Goal: Task Accomplishment & Management: Manage account settings

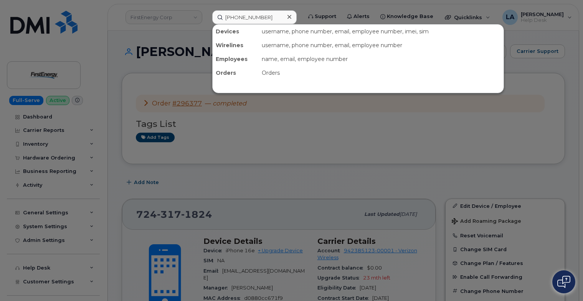
scroll to position [127, 0]
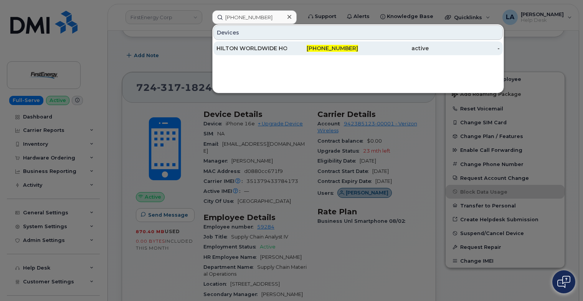
type input "[PHONE_NUMBER]"
click at [237, 51] on div "HILTON WORLDWIDE HOLDINGS INC." at bounding box center [252, 49] width 71 height 8
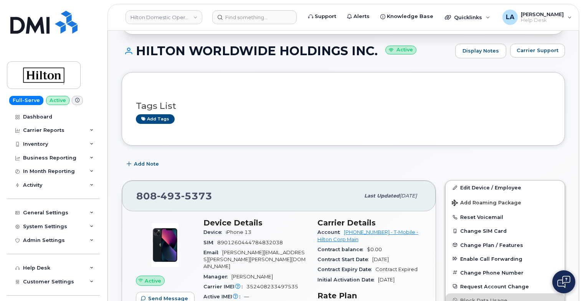
scroll to position [110, 0]
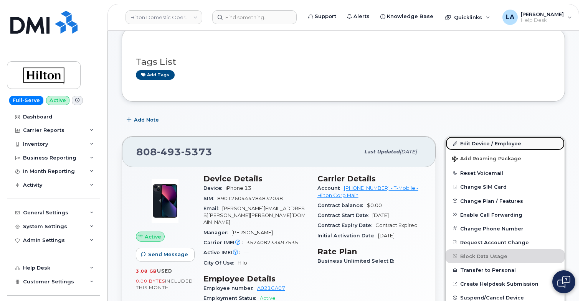
click at [466, 144] on link "Edit Device / Employee" at bounding box center [505, 144] width 119 height 14
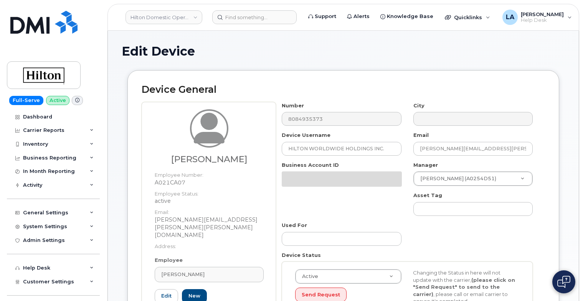
select select "34080331"
click at [236, 271] on div "Genoveva Napoletano" at bounding box center [209, 274] width 96 height 7
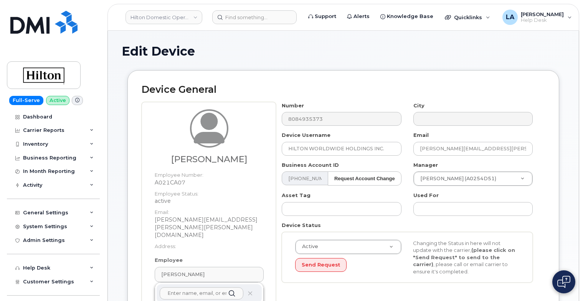
click at [209, 288] on input "text" at bounding box center [202, 294] width 84 height 12
paste input "Matt Mariconda"
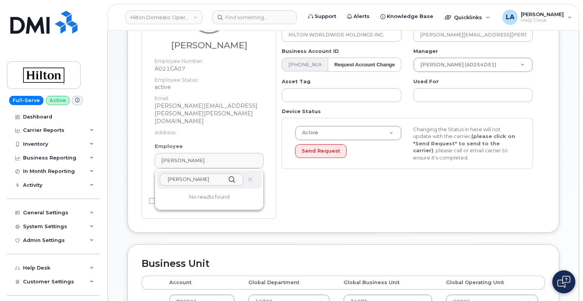
scroll to position [115, 0]
click at [181, 172] on input "Matt Mariconda" at bounding box center [202, 178] width 84 height 12
type input "Matthew Mariconda"
click at [249, 176] on icon at bounding box center [250, 178] width 5 height 5
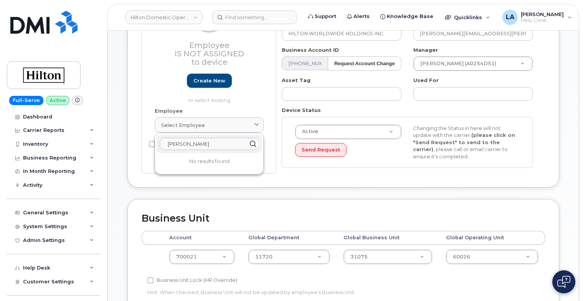
scroll to position [96, 0]
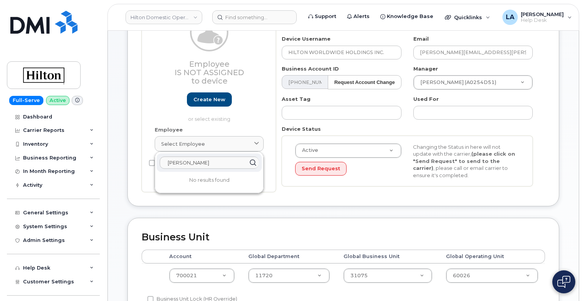
click at [280, 225] on div "Business Unit Accounting Categories Rules Account Global Department Global Busi…" at bounding box center [343, 278] width 432 height 121
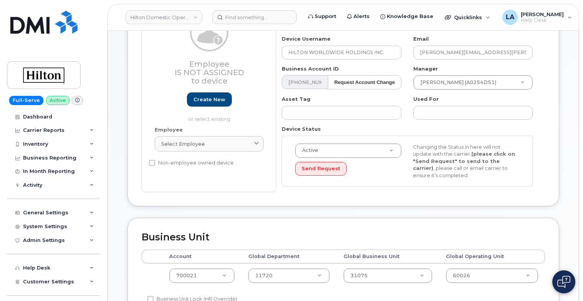
click at [278, 216] on div "Device General Employee Is not assigned to device Create new or select existing…" at bounding box center [344, 96] width 444 height 244
click at [209, 149] on link "Select employee" at bounding box center [209, 143] width 109 height 15
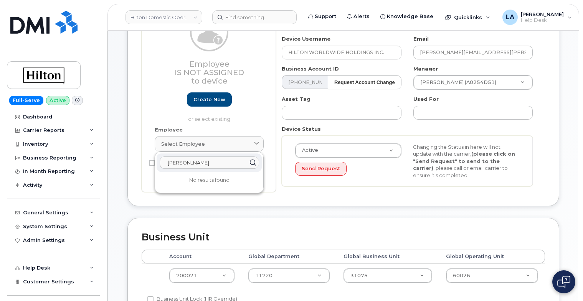
click at [231, 161] on input "Matthew Mariconda" at bounding box center [209, 163] width 99 height 12
drag, startPoint x: 231, startPoint y: 163, endPoint x: 129, endPoint y: 165, distance: 102.2
click at [129, 165] on div "Device General Employee Is not assigned to device Create new or select existing…" at bounding box center [343, 90] width 432 height 233
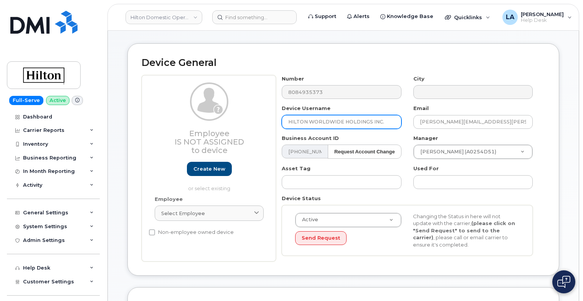
scroll to position [20, 0]
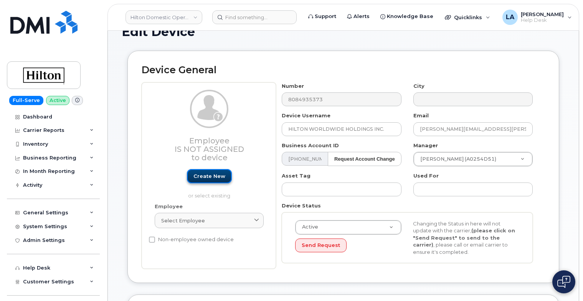
click at [205, 177] on link "Create new" at bounding box center [209, 176] width 45 height 14
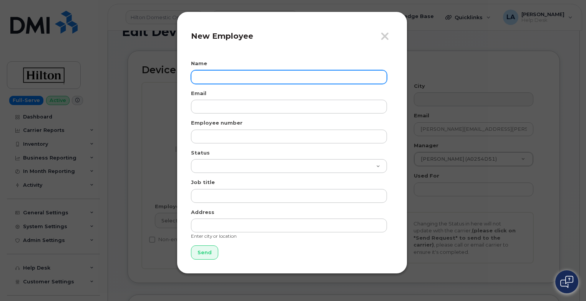
click at [246, 76] on input "text" at bounding box center [289, 77] width 196 height 14
paste input "Matt Mariconda"
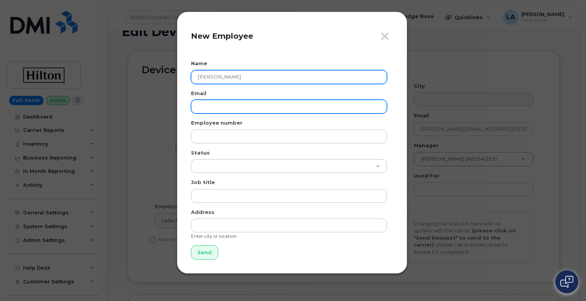
type input "Matt Mariconda"
click at [234, 101] on input "email" at bounding box center [289, 107] width 196 height 14
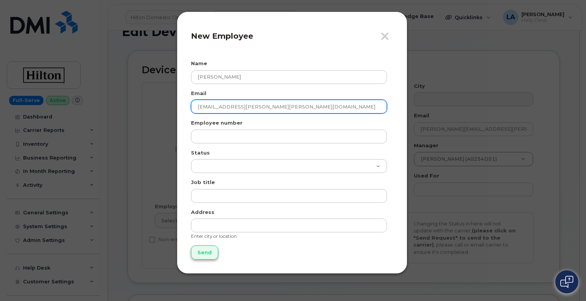
type input "matt.mariconda@hilton.com"
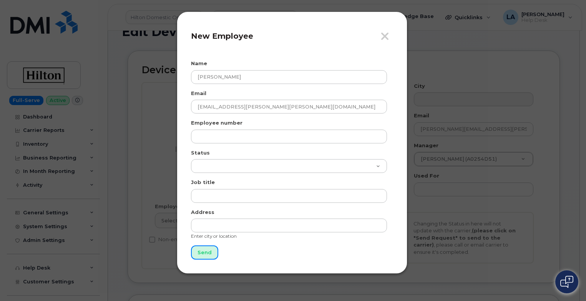
click at [208, 253] on input "Send" at bounding box center [204, 253] width 27 height 14
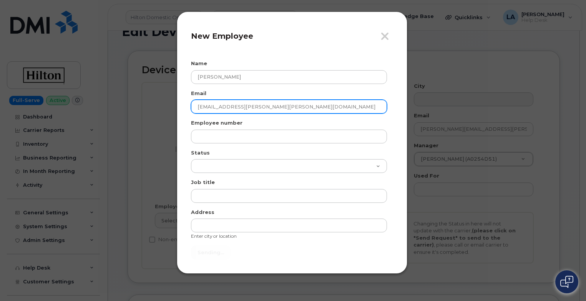
type input "Send"
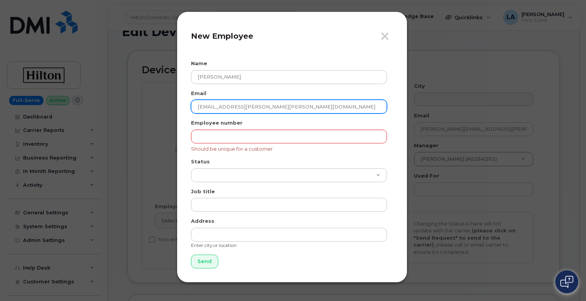
drag, startPoint x: 278, startPoint y: 111, endPoint x: 199, endPoint y: 124, distance: 80.2
click at [194, 110] on input "matt.mariconda@hilton.com" at bounding box center [289, 107] width 196 height 14
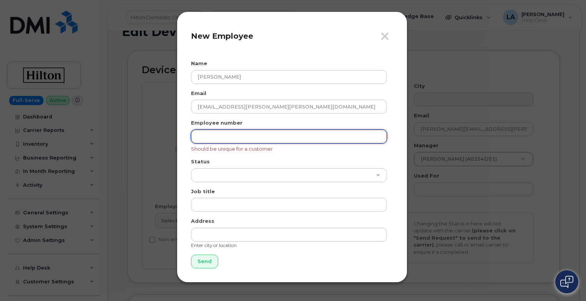
drag, startPoint x: 230, startPoint y: 135, endPoint x: 260, endPoint y: 144, distance: 30.5
click at [230, 135] on input "text" at bounding box center [289, 137] width 196 height 14
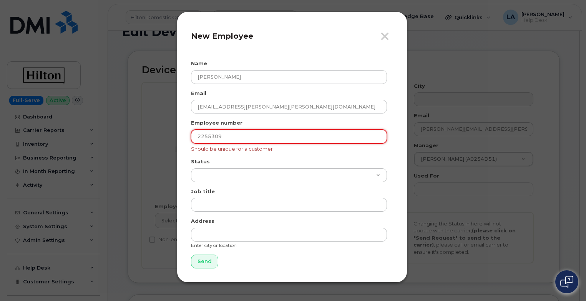
click at [215, 141] on input "2255309" at bounding box center [289, 137] width 196 height 14
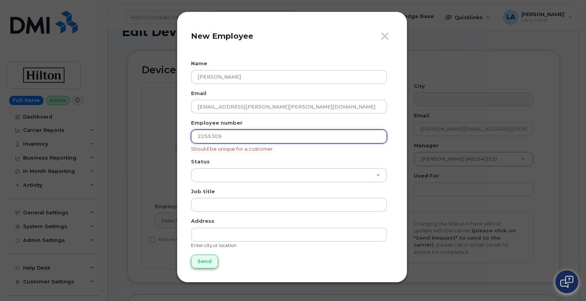
type input "2255309"
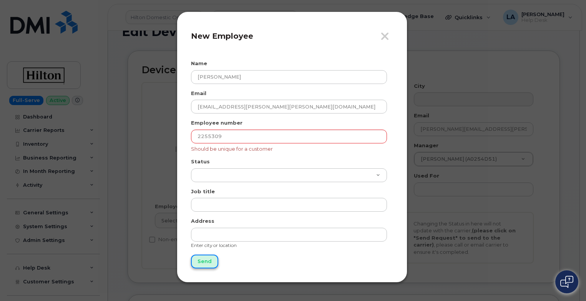
click at [207, 267] on input "Send" at bounding box center [204, 262] width 27 height 14
type input "Send"
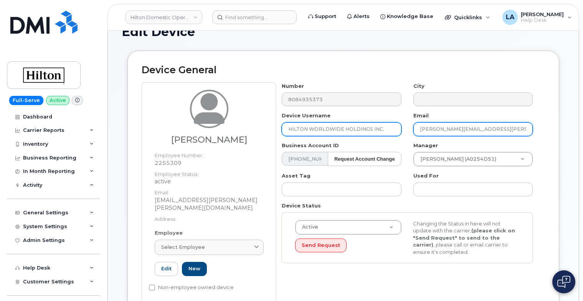
drag, startPoint x: 528, startPoint y: 128, endPoint x: 374, endPoint y: 128, distance: 154.7
click at [374, 128] on div "Number 8084935373 City Device Username HILTON WORLDWIDE HOLDINGS INC. Email Gen…" at bounding box center [407, 176] width 263 height 187
paste input "matt.mariconda@hilton.com"
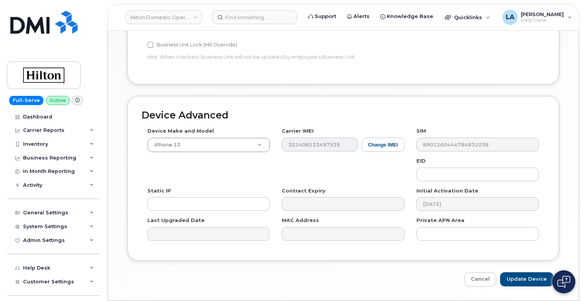
scroll to position [403, 0]
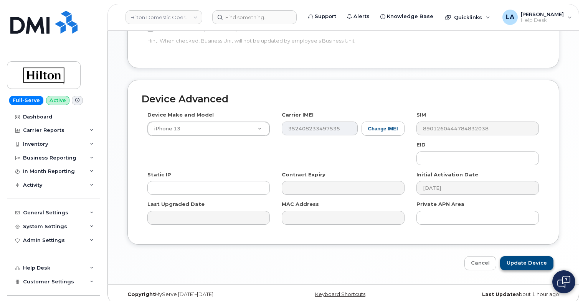
type input "matt.mariconda@hilton.com"
click at [516, 257] on input "Update Device" at bounding box center [526, 264] width 53 height 14
type input "Saving..."
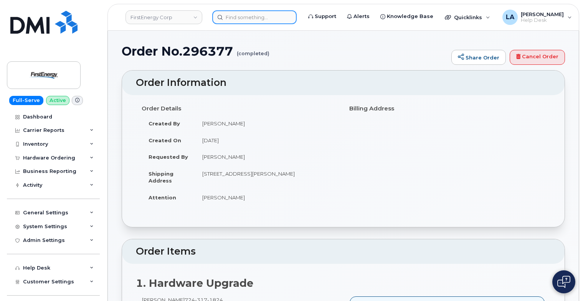
click at [258, 18] on input at bounding box center [254, 17] width 84 height 14
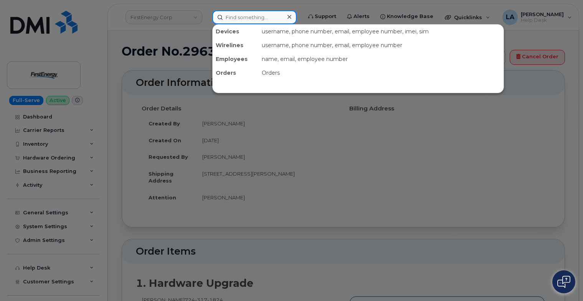
paste input "[PERSON_NAME]"
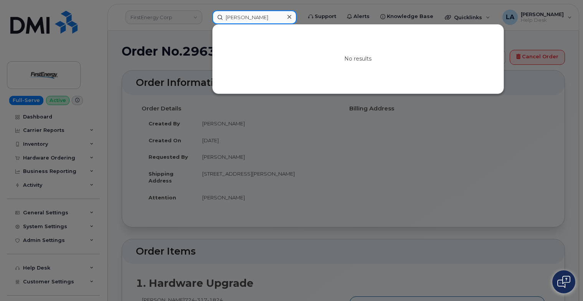
click at [237, 15] on input "[PERSON_NAME]" at bounding box center [254, 17] width 84 height 14
click at [235, 20] on input "Mariconda" at bounding box center [254, 17] width 84 height 14
type input "Mariconda"
click at [447, 179] on div at bounding box center [291, 150] width 583 height 301
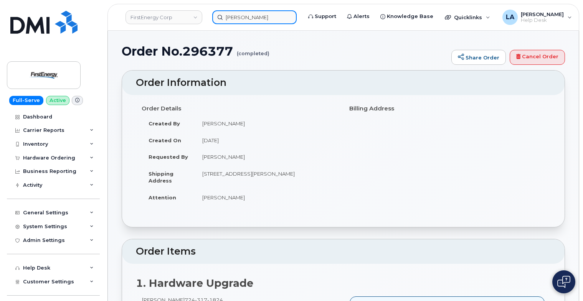
click at [242, 14] on input "Mariconda" at bounding box center [254, 17] width 84 height 14
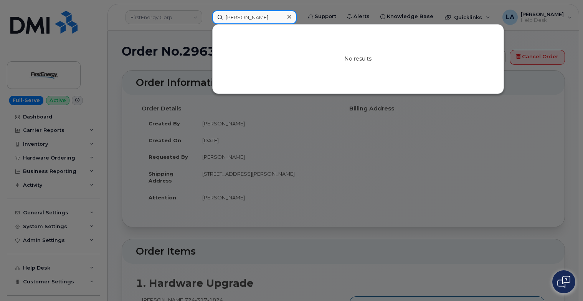
click at [278, 21] on input "Mariconda" at bounding box center [254, 17] width 84 height 14
drag, startPoint x: 273, startPoint y: 17, endPoint x: 96, endPoint y: 8, distance: 176.5
click at [206, 12] on div "Mariconda No results" at bounding box center [254, 17] width 97 height 14
